Goal: Task Accomplishment & Management: Manage account settings

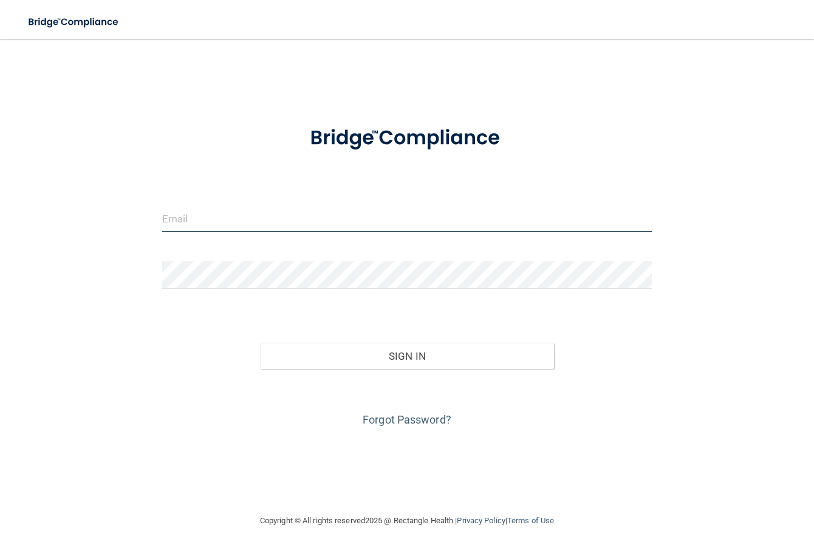
click at [214, 220] on input "email" at bounding box center [406, 218] width 489 height 27
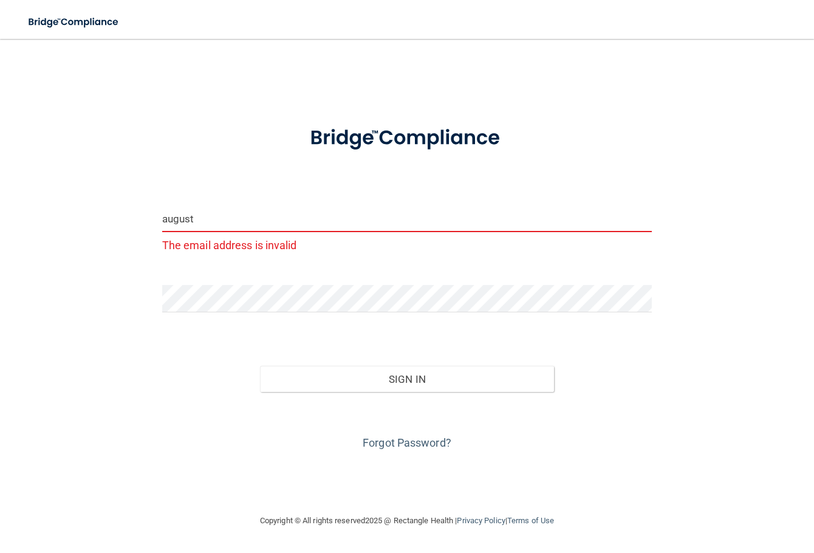
drag, startPoint x: 222, startPoint y: 220, endPoint x: 134, endPoint y: 220, distance: 88.6
click at [134, 220] on div "august The email address is invalid Invalid email/password. You don't have perm…" at bounding box center [406, 276] width 765 height 450
type input "a"
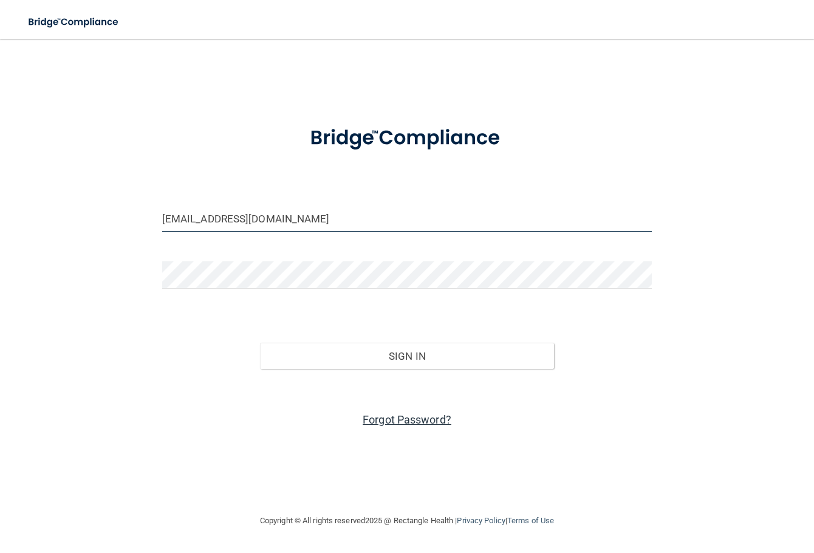
type input "[EMAIL_ADDRESS][DOMAIN_NAME]"
click at [395, 419] on link "Forgot Password?" at bounding box center [406, 419] width 89 height 13
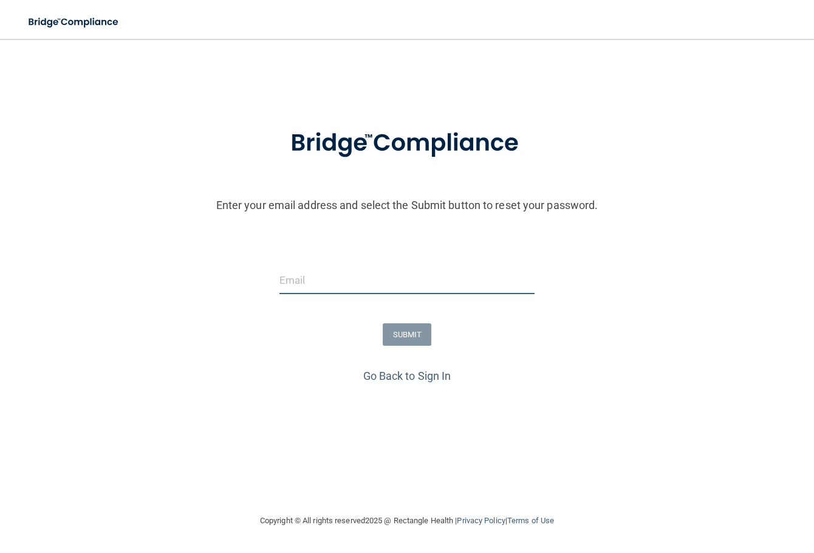
click at [319, 277] on input "email" at bounding box center [406, 280] width 255 height 27
type input "[EMAIL_ADDRESS][DOMAIN_NAME]"
click at [400, 338] on button "SUBMIT" at bounding box center [407, 334] width 49 height 22
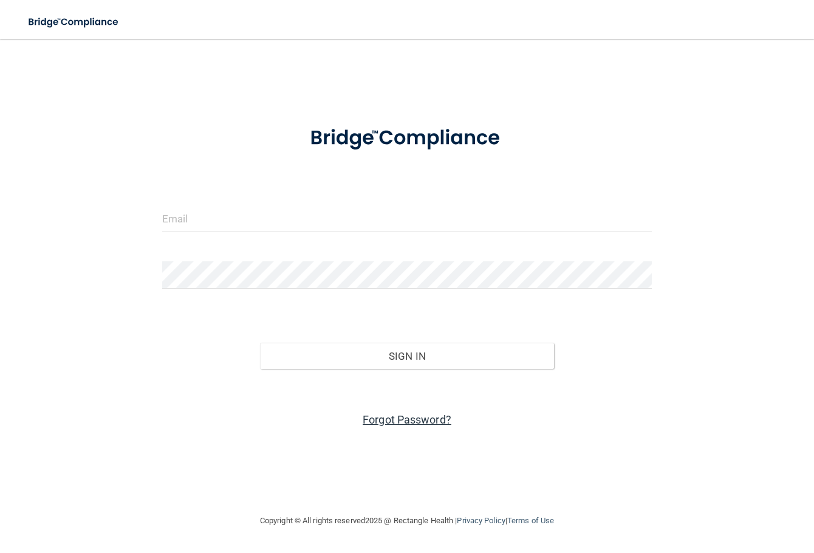
click at [420, 421] on link "Forgot Password?" at bounding box center [406, 419] width 89 height 13
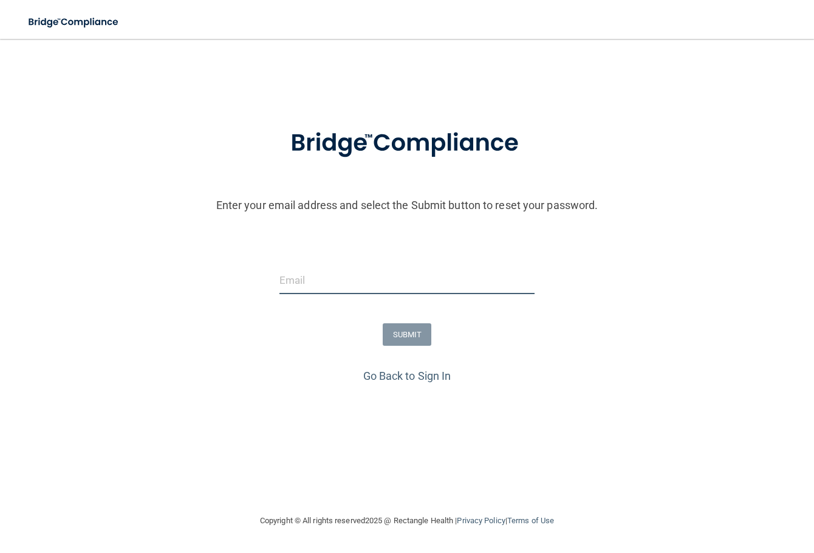
click at [361, 277] on input "email" at bounding box center [406, 280] width 255 height 27
type input "[EMAIL_ADDRESS][DOMAIN_NAME]"
click at [397, 331] on button "SUBMIT" at bounding box center [407, 334] width 49 height 22
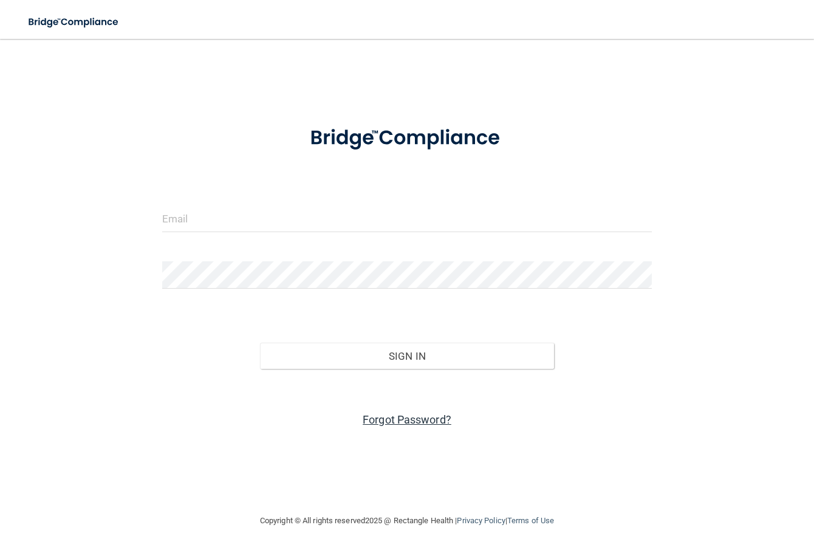
click at [446, 424] on link "Forgot Password?" at bounding box center [406, 419] width 89 height 13
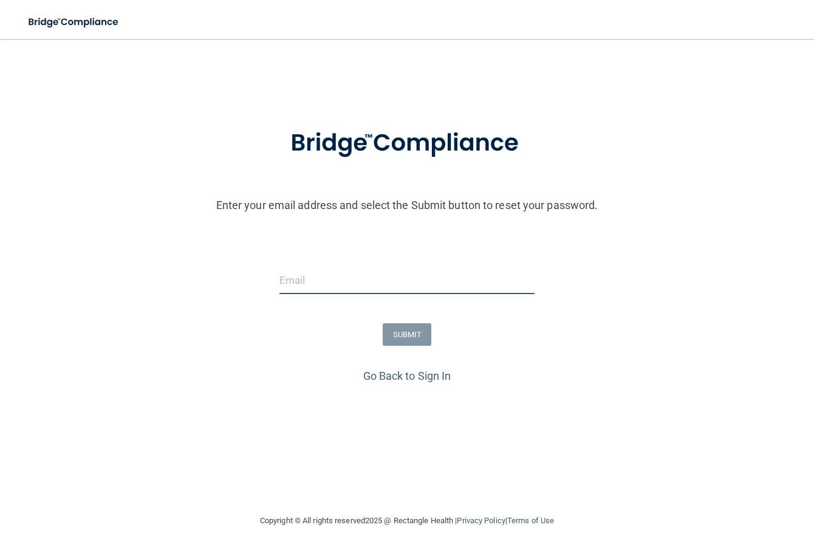
click at [375, 282] on input "email" at bounding box center [406, 280] width 255 height 27
type input "[EMAIL_ADDRESS][PERSON_NAME][DOMAIN_NAME]"
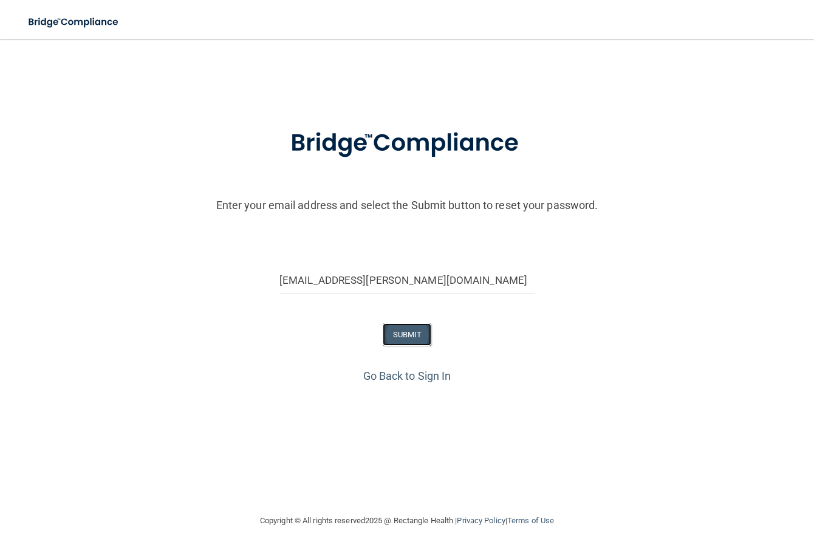
click at [426, 335] on button "SUBMIT" at bounding box center [407, 334] width 49 height 22
